Goal: Find contact information: Find contact information

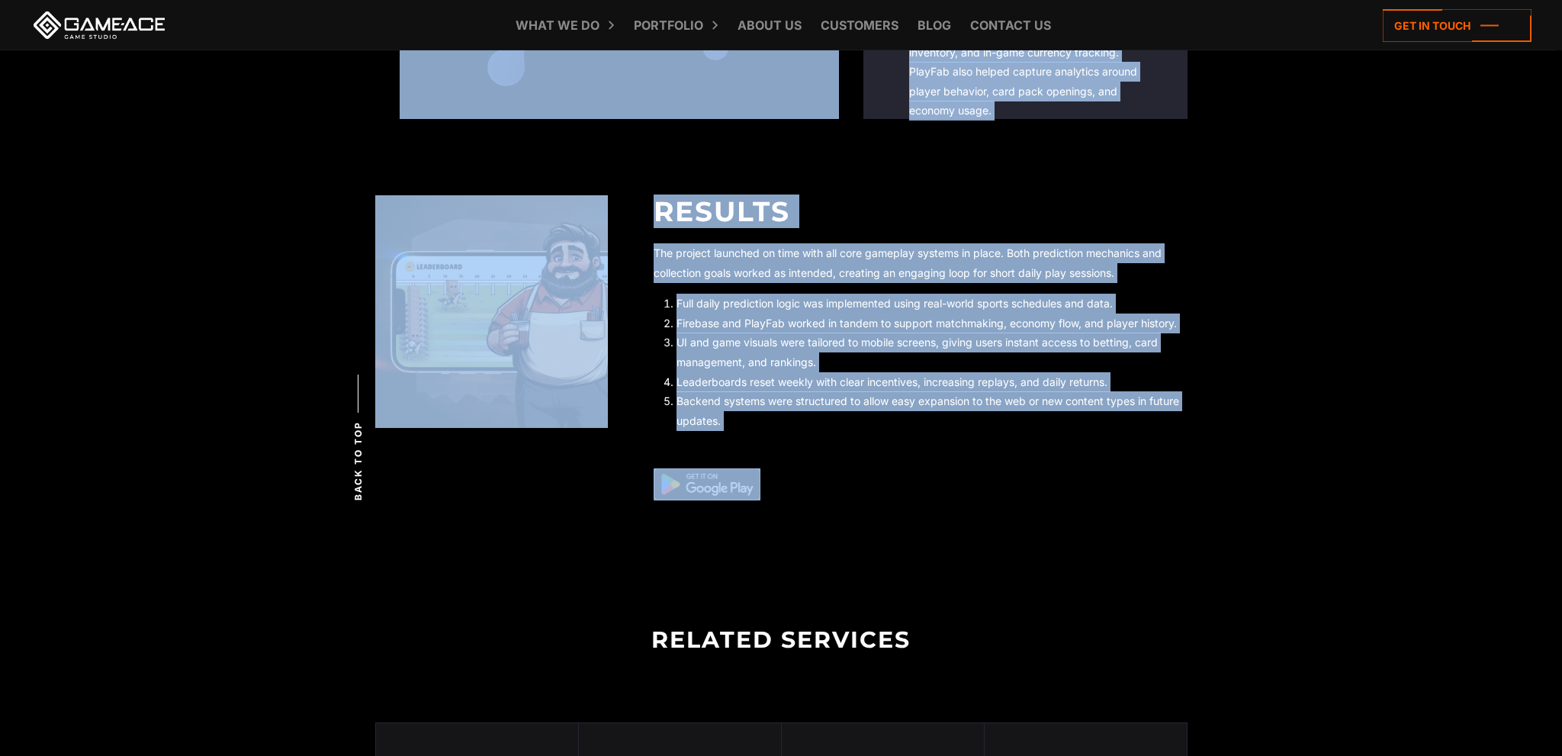
scroll to position [3212, 0]
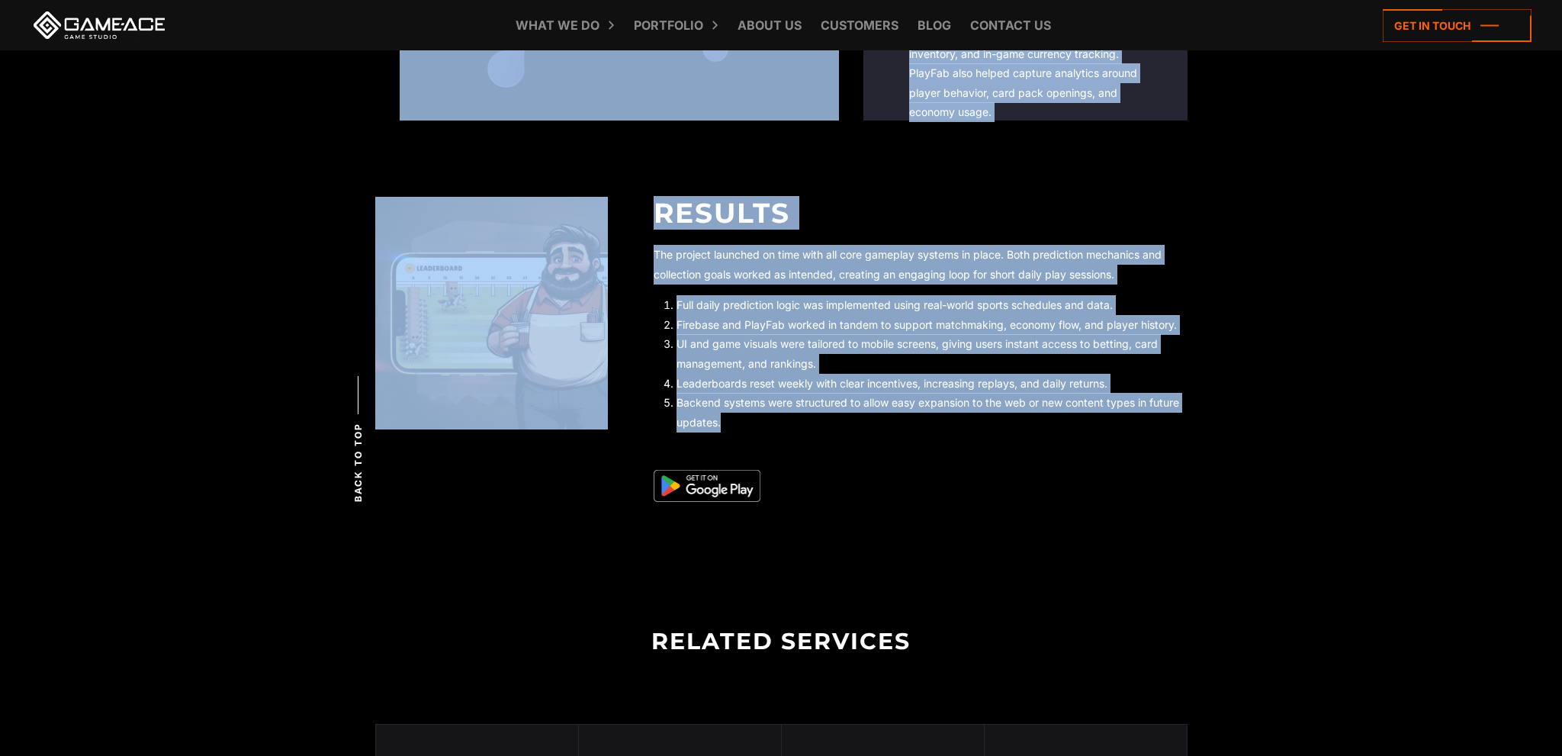
drag, startPoint x: 403, startPoint y: 265, endPoint x: 1161, endPoint y: 425, distance: 774.9
copy section "Bagged Up: Sports Prediction Game Bagged Up is a mobile-first game designed for…"
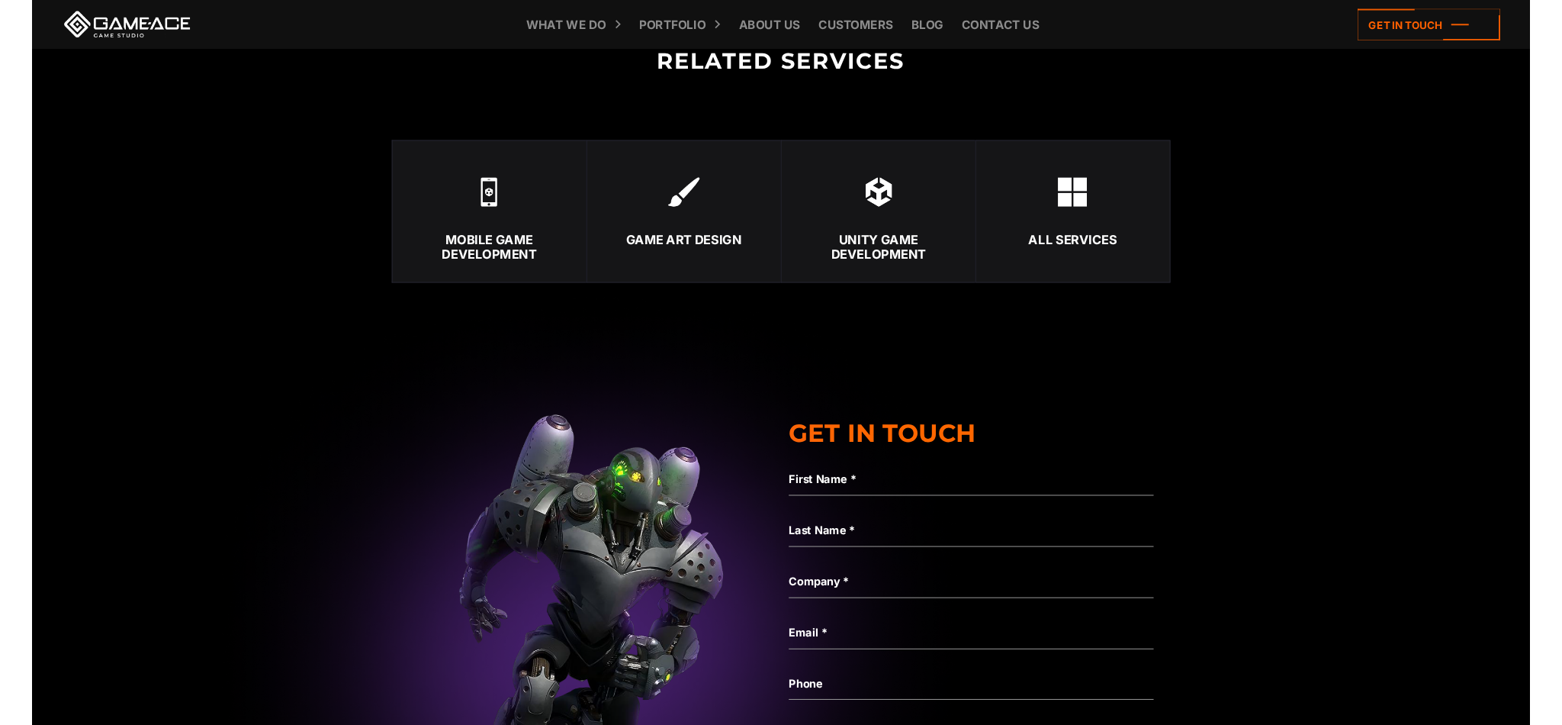
scroll to position [4742, 0]
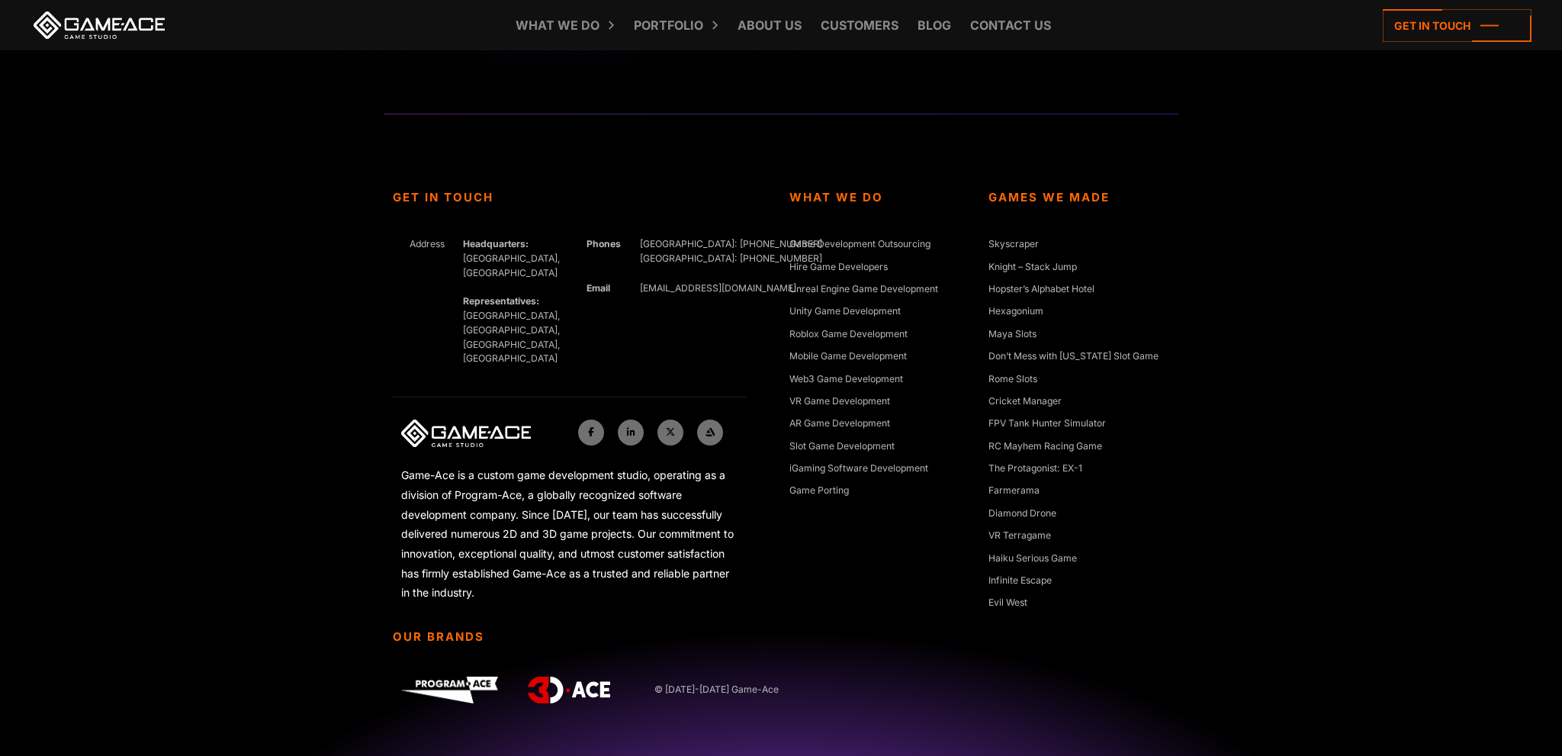
click at [780, 599] on div "Get In Touch Address Headquarters: Nicosia, Cyprus Representatives: Germany, Uk…" at bounding box center [582, 410] width 397 height 439
drag, startPoint x: 754, startPoint y: 282, endPoint x: 642, endPoint y: 287, distance: 112.2
click at [642, 287] on div "Get In Touch Address Headquarters: Nicosia, Cyprus Representatives: Germany, Uk…" at bounding box center [582, 410] width 397 height 439
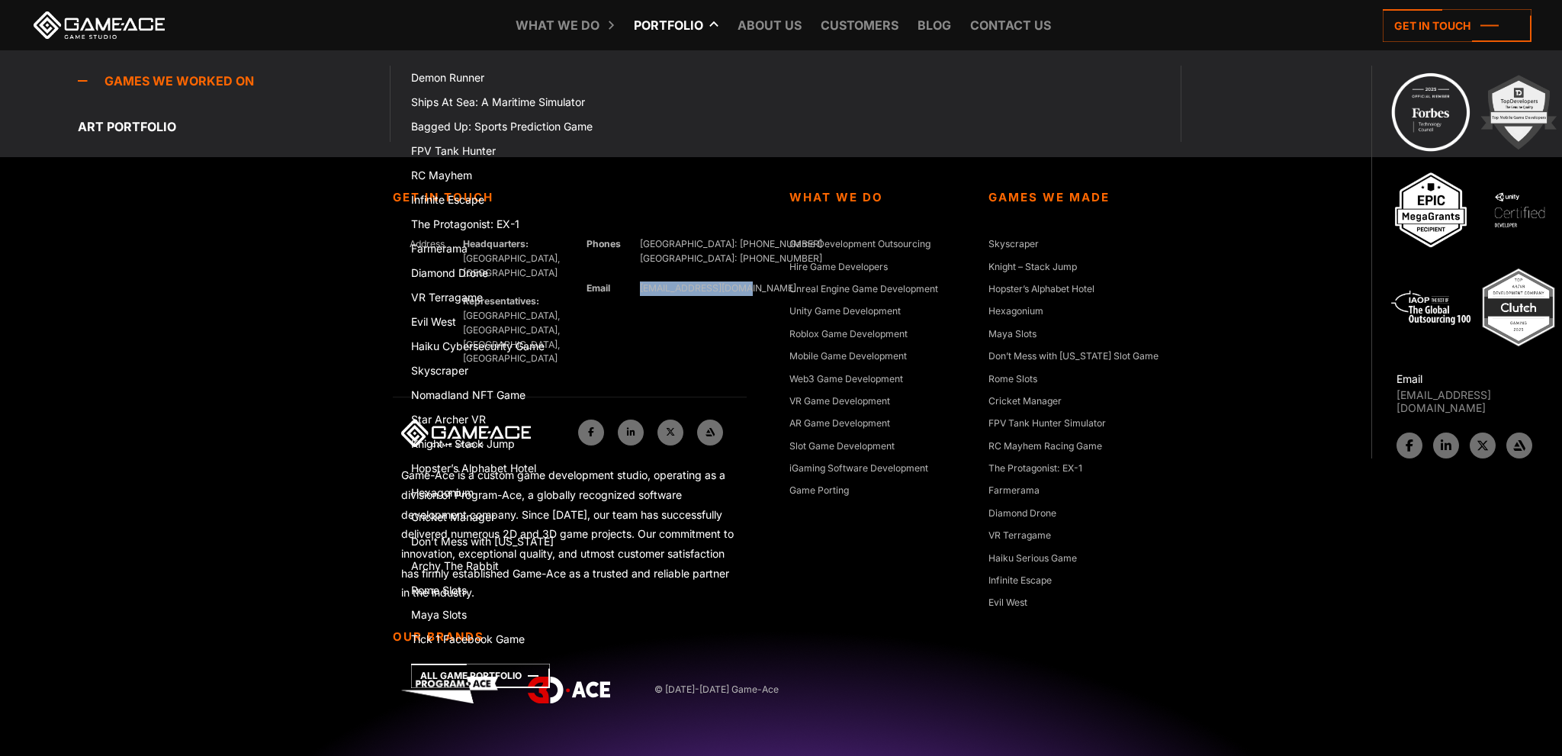
copy link "[EMAIL_ADDRESS][DOMAIN_NAME]"
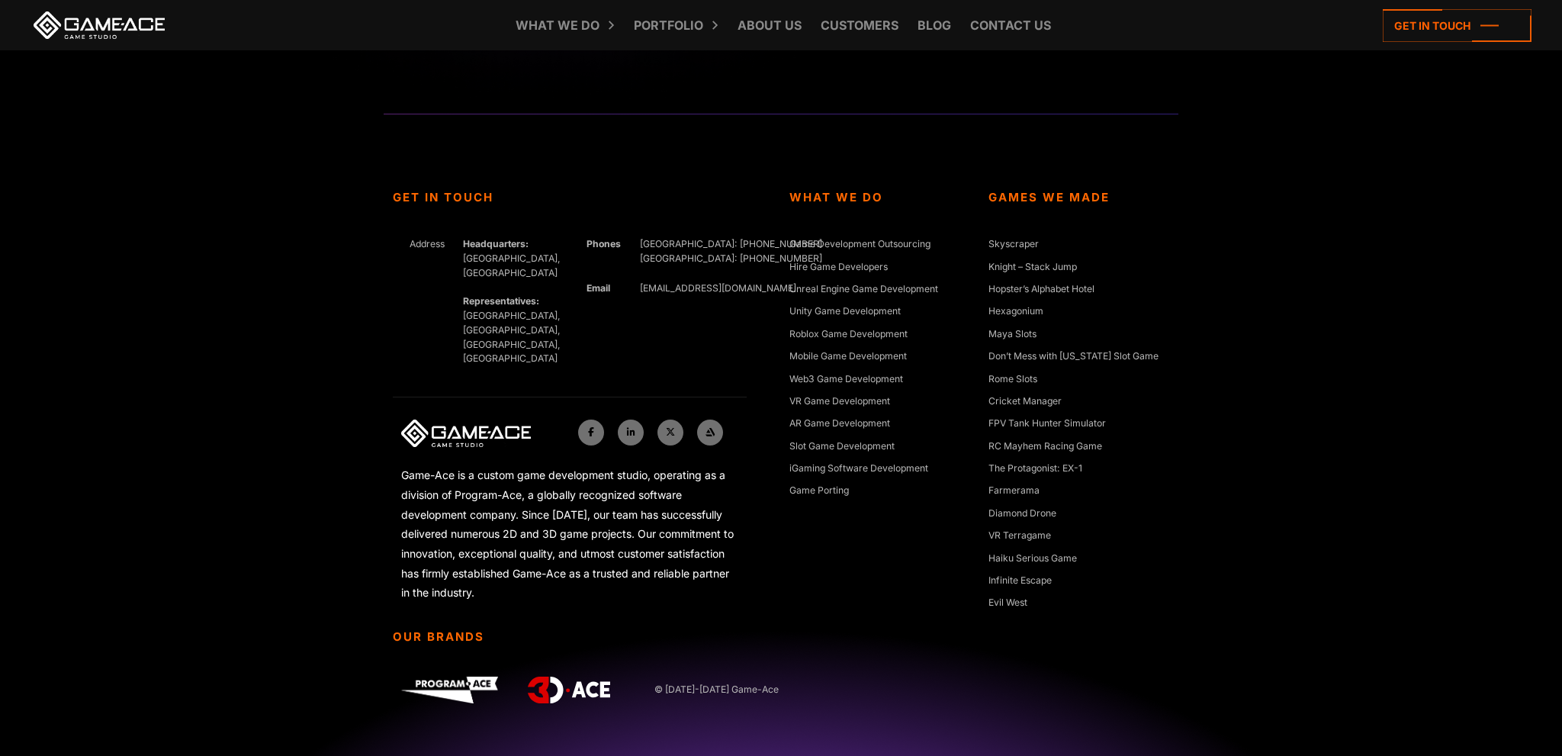
click at [884, 581] on div "What We Do Game Development Outsourcing Hire Game Developers Unreal Engine Game…" at bounding box center [880, 410] width 198 height 439
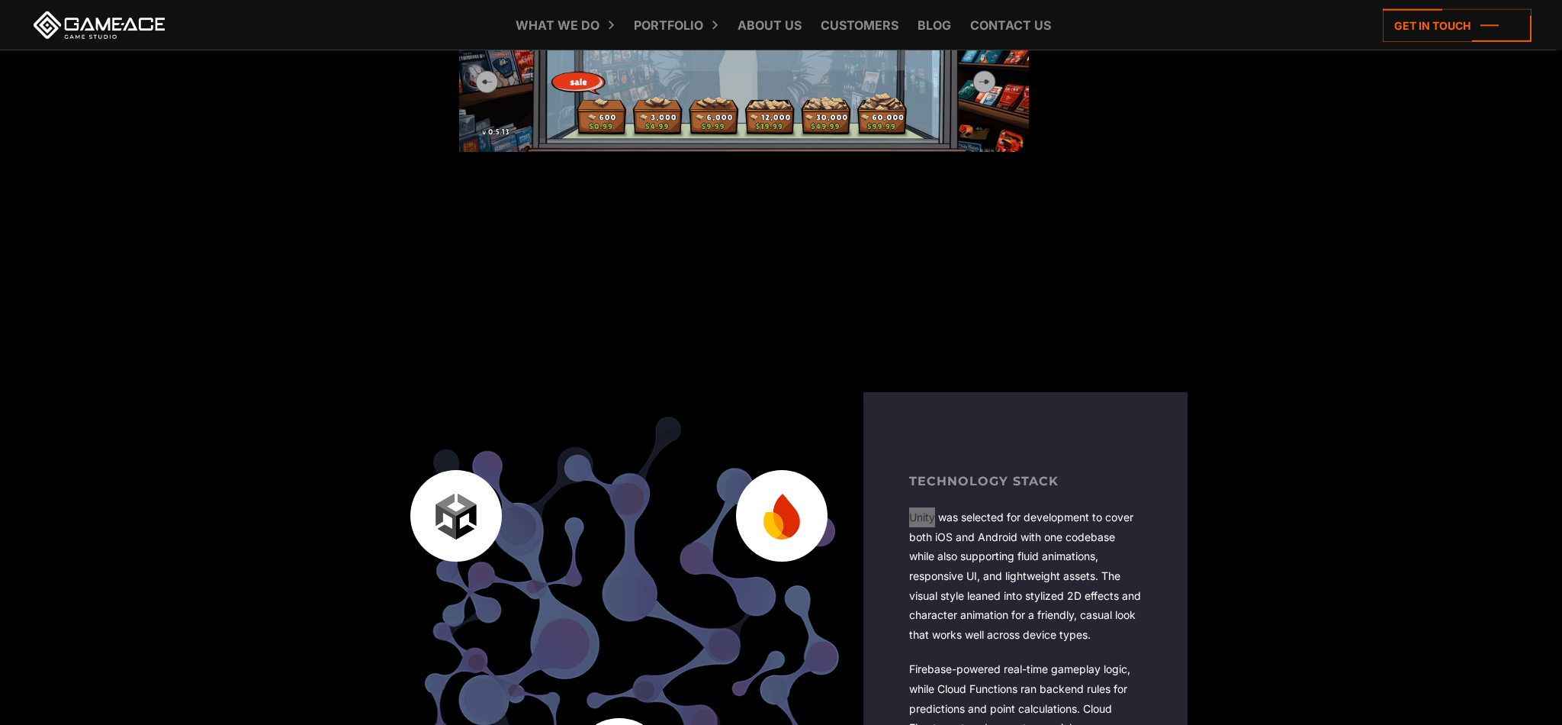
scroll to position [2438, 0]
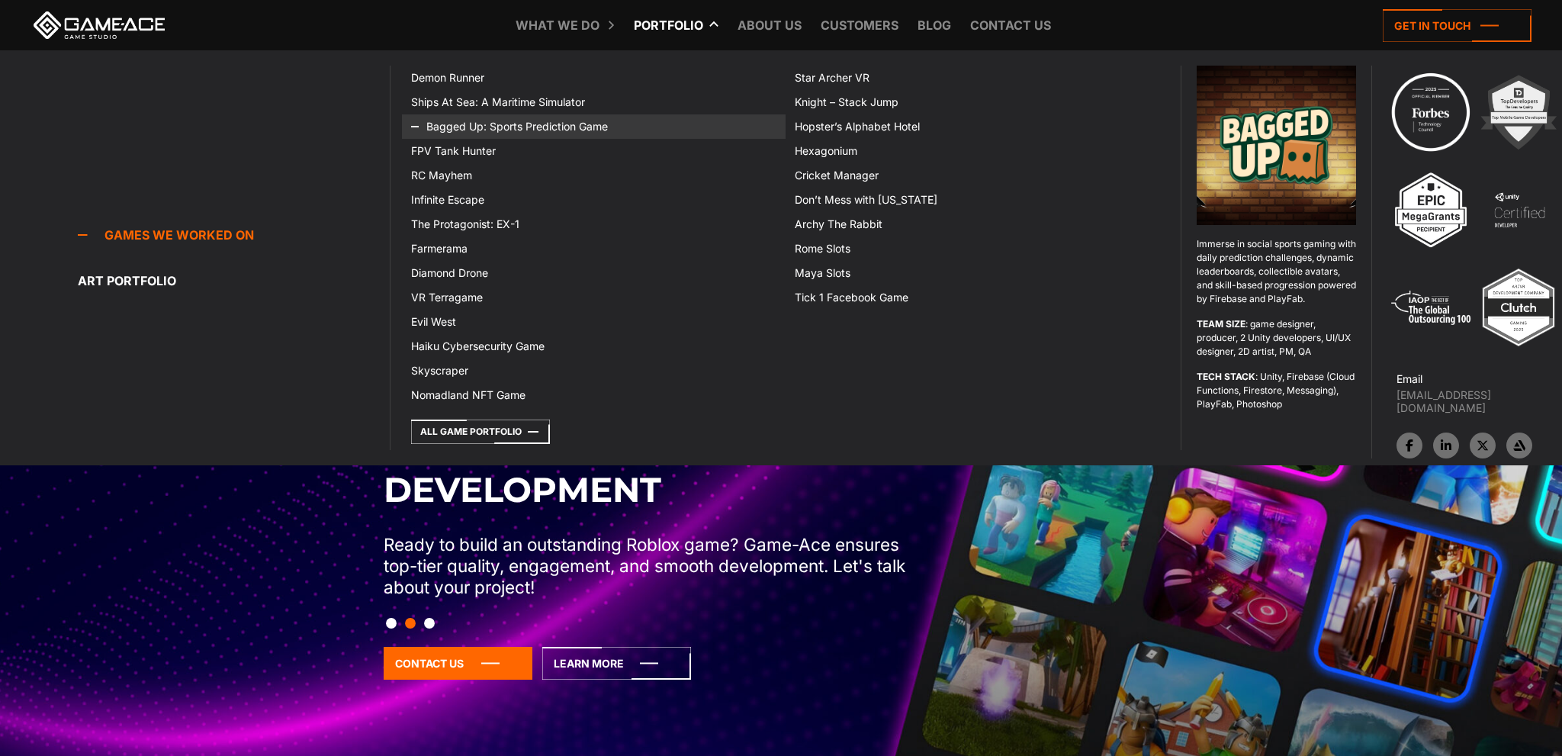
click at [562, 127] on link "Bagged Up: Sports Prediction Game" at bounding box center [594, 126] width 384 height 24
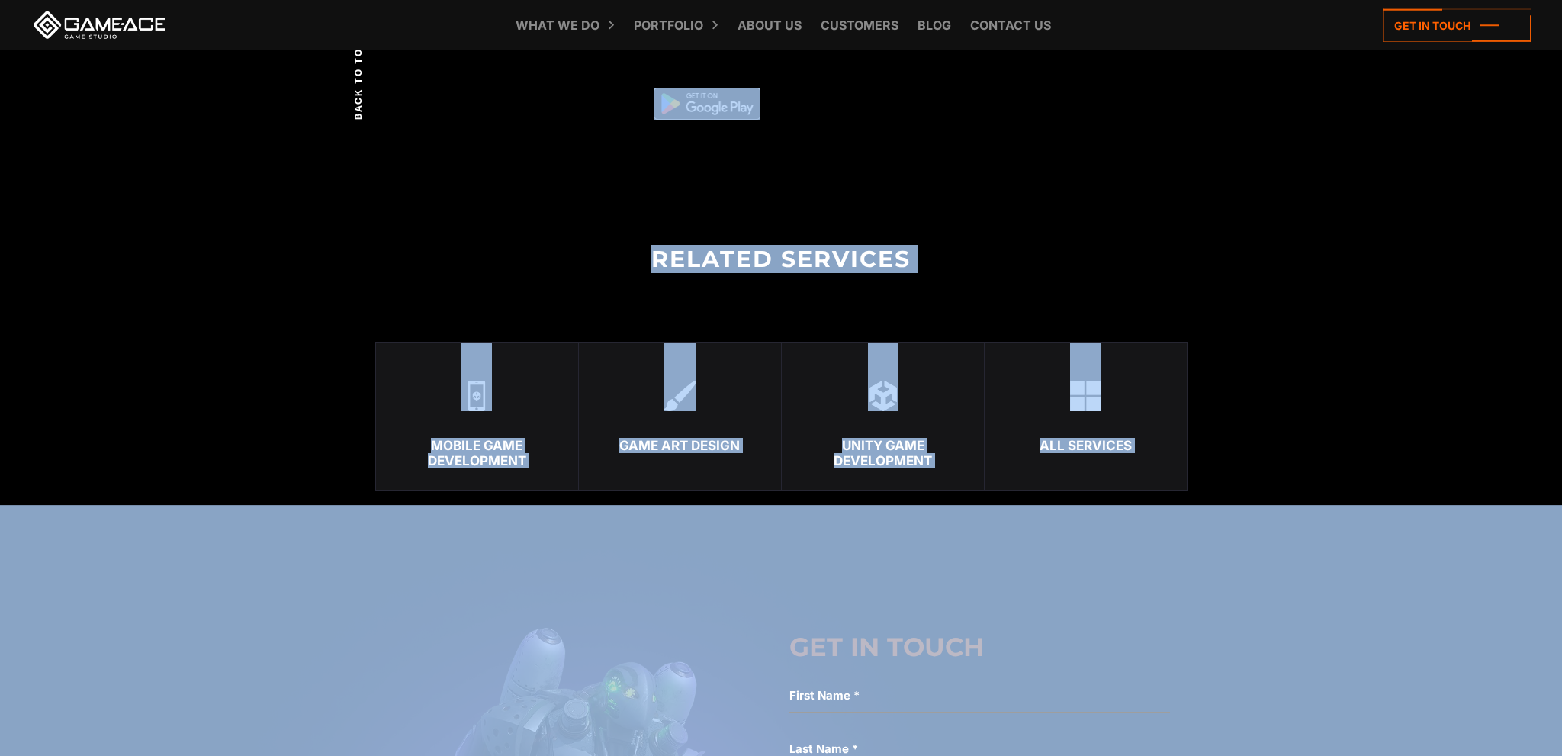
scroll to position [3373, 0]
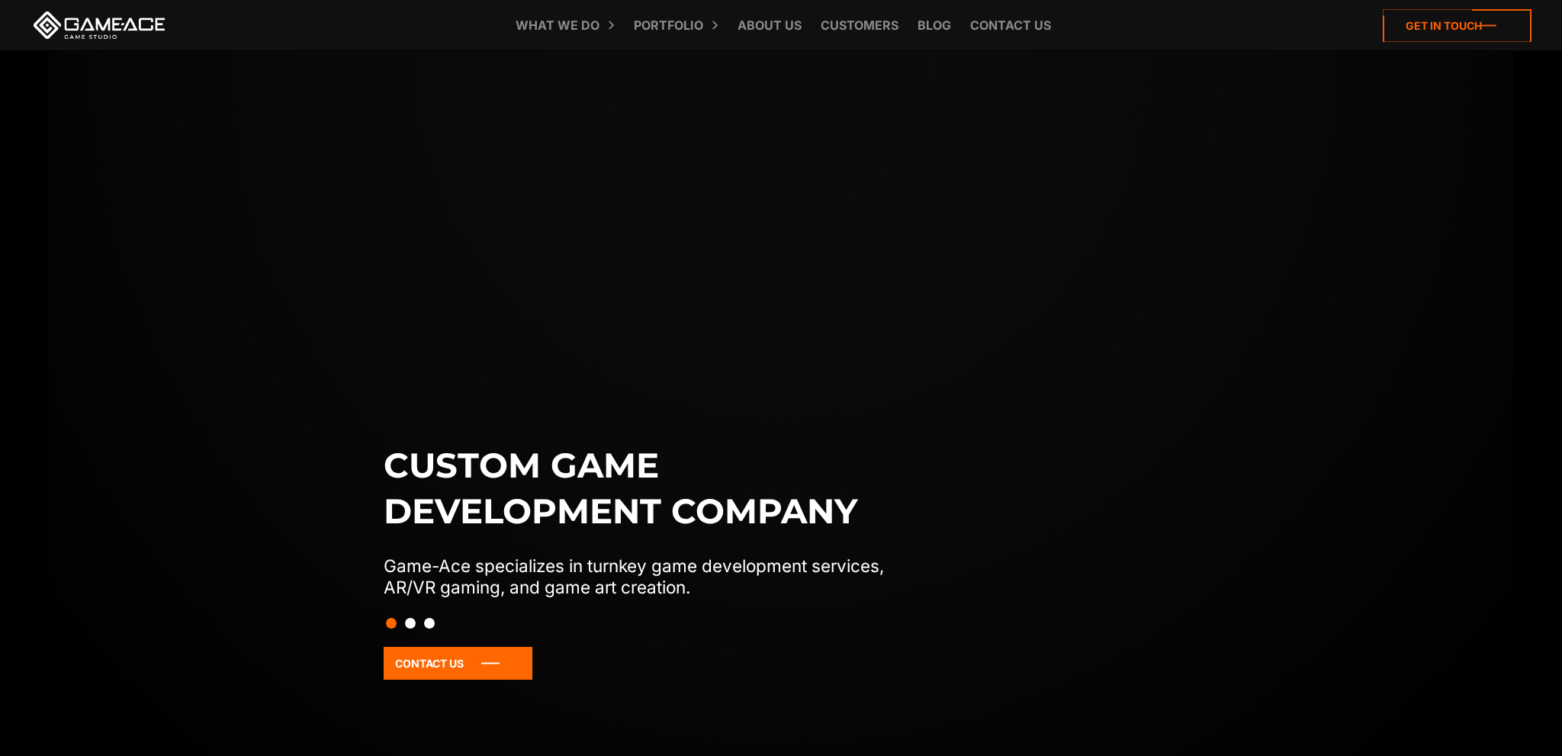
click at [1420, 20] on icon at bounding box center [1457, 25] width 149 height 33
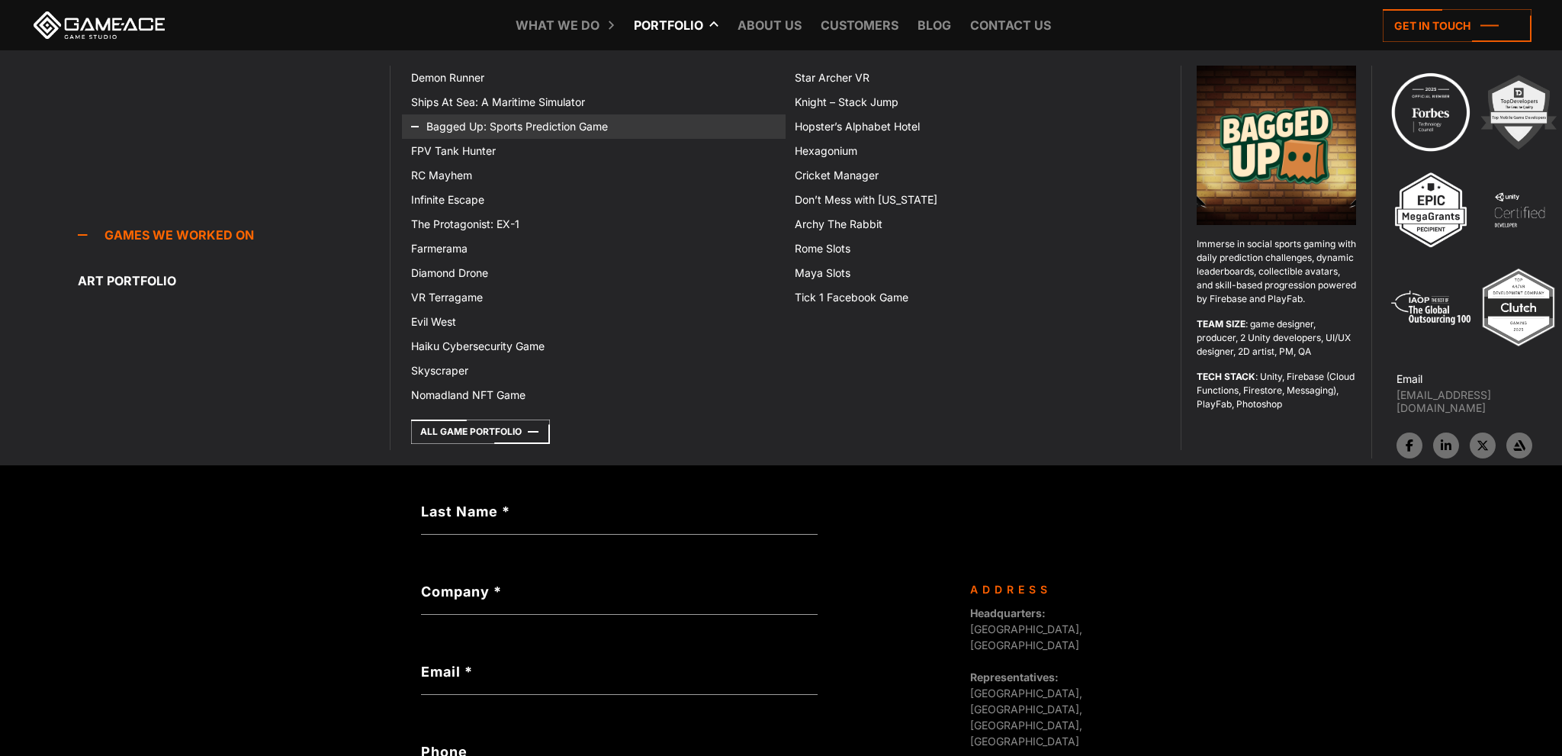
click at [510, 136] on link "Bagged Up: Sports Prediction Game" at bounding box center [594, 126] width 384 height 24
